Goal: Navigation & Orientation: Go to known website

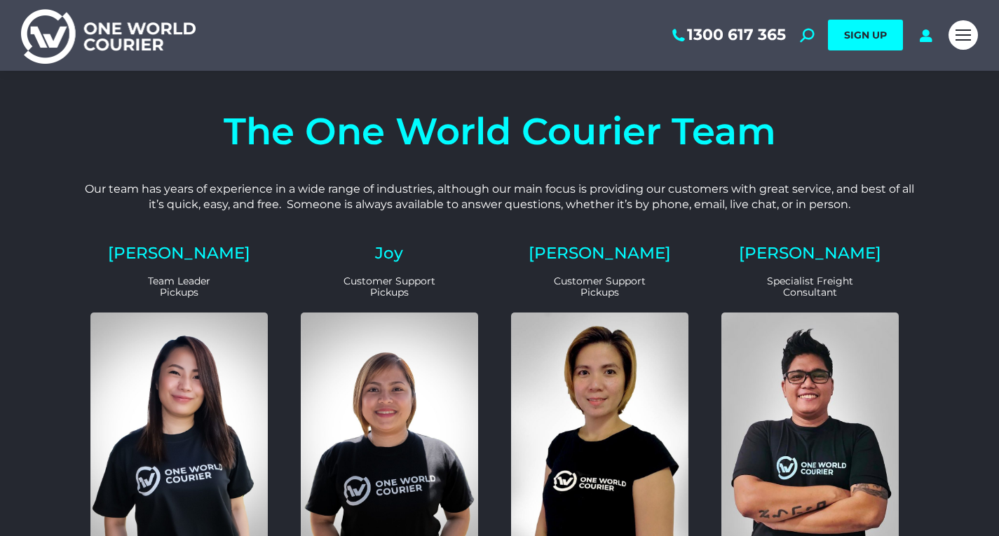
click at [110, 28] on img at bounding box center [108, 35] width 175 height 57
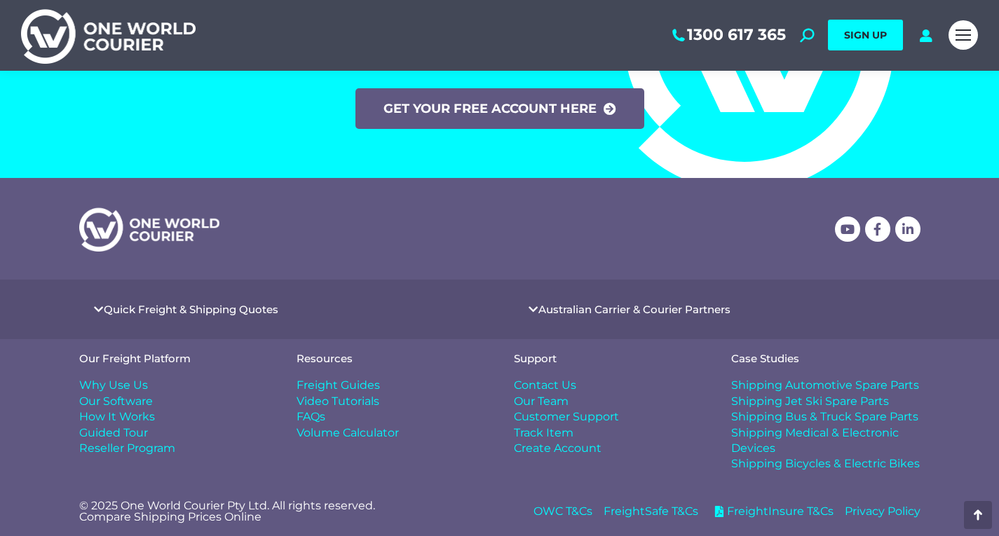
scroll to position [5815, 0]
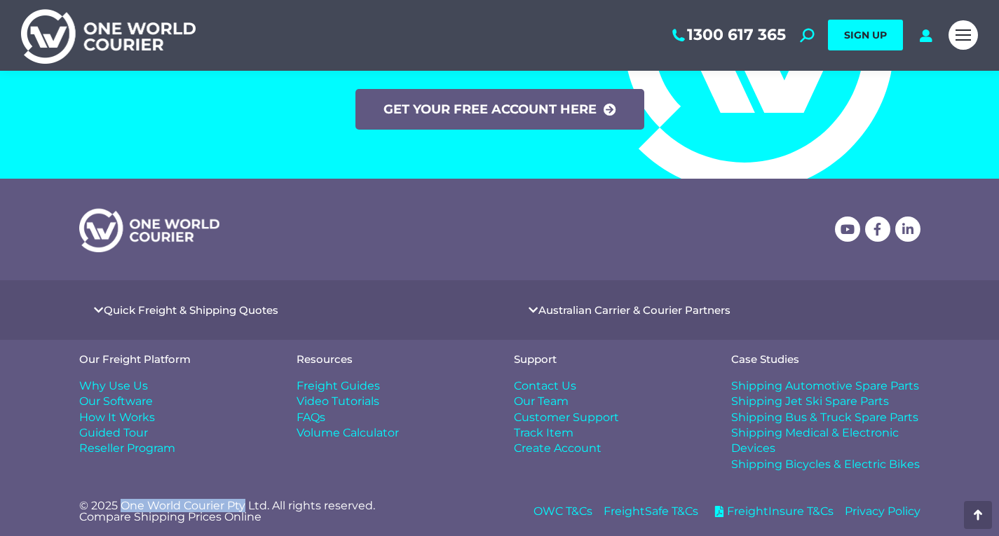
drag, startPoint x: 121, startPoint y: 508, endPoint x: 246, endPoint y: 505, distance: 124.8
click at [246, 505] on p "© 2025 One World Courier Pty Ltd. All rights reserved. Compare Shipping Prices …" at bounding box center [282, 512] width 407 height 22
copy p "One World Courier Pty"
drag, startPoint x: 918, startPoint y: 82, endPoint x: 956, endPoint y: 291, distance: 212.2
